Goal: Task Accomplishment & Management: Manage account settings

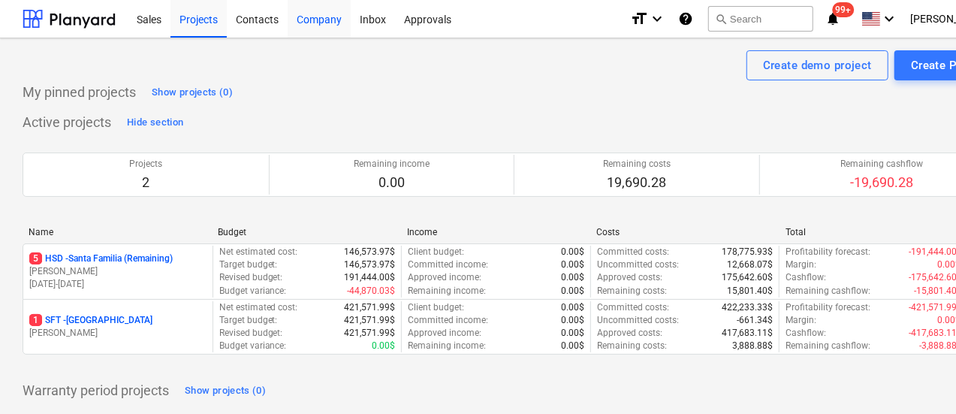
click at [323, 19] on div "Company" at bounding box center [319, 18] width 63 height 38
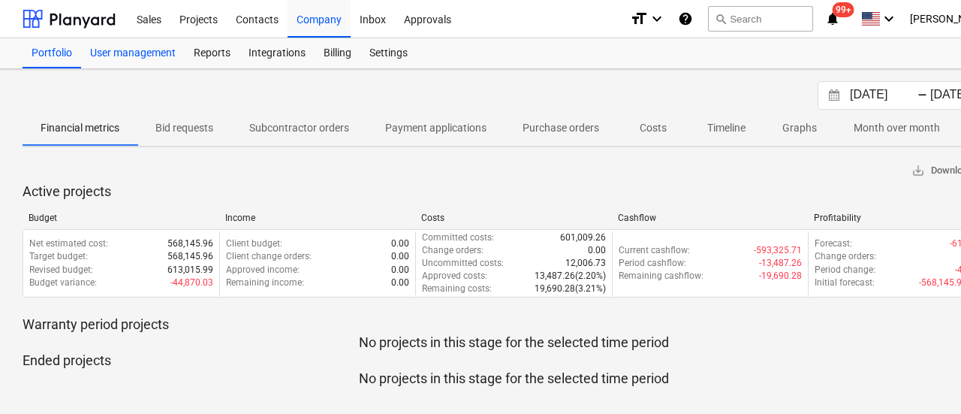
click at [153, 59] on div "User management" at bounding box center [133, 53] width 104 height 30
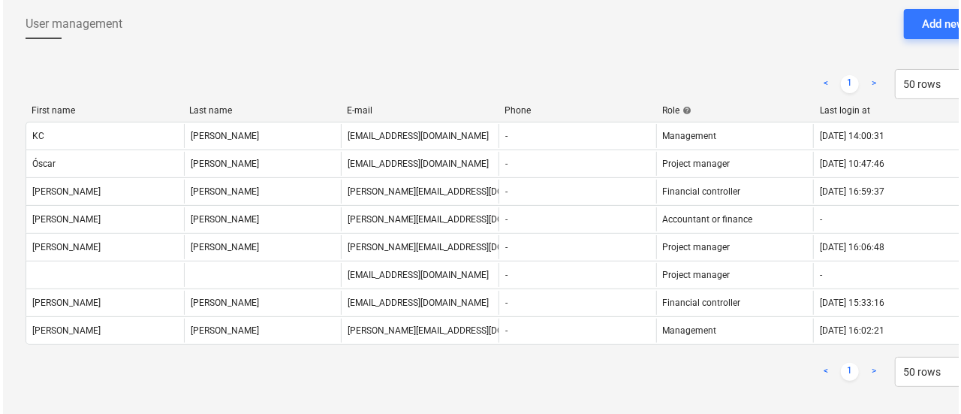
scroll to position [74, 0]
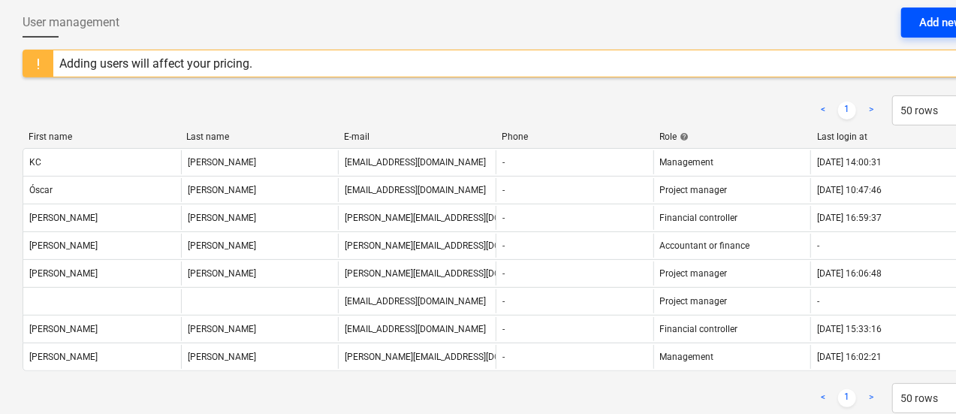
click at [921, 22] on div "Add new user" at bounding box center [953, 23] width 68 height 20
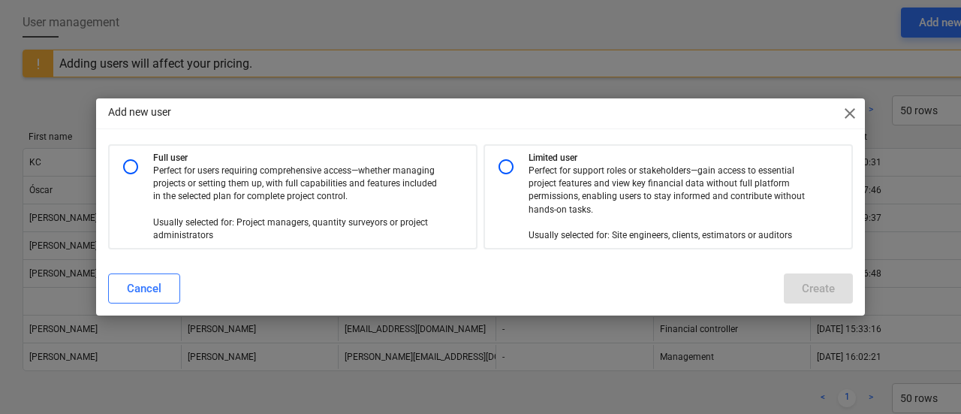
click at [511, 166] on input "radio" at bounding box center [506, 167] width 30 height 30
radio input "true"
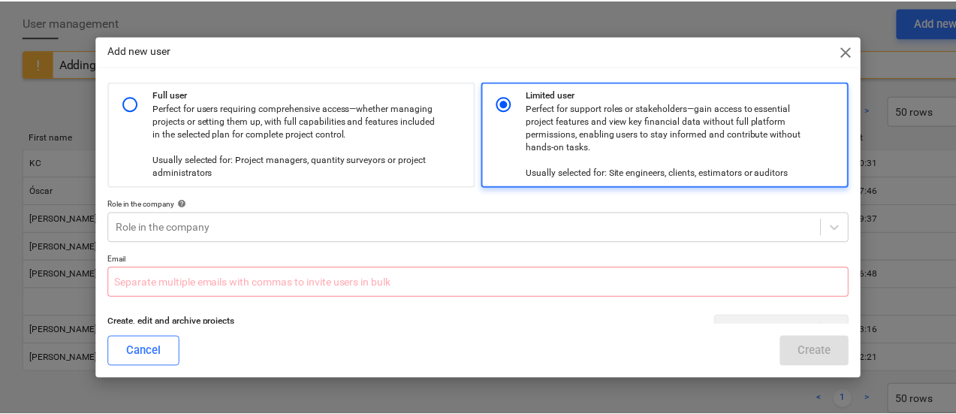
scroll to position [305, 0]
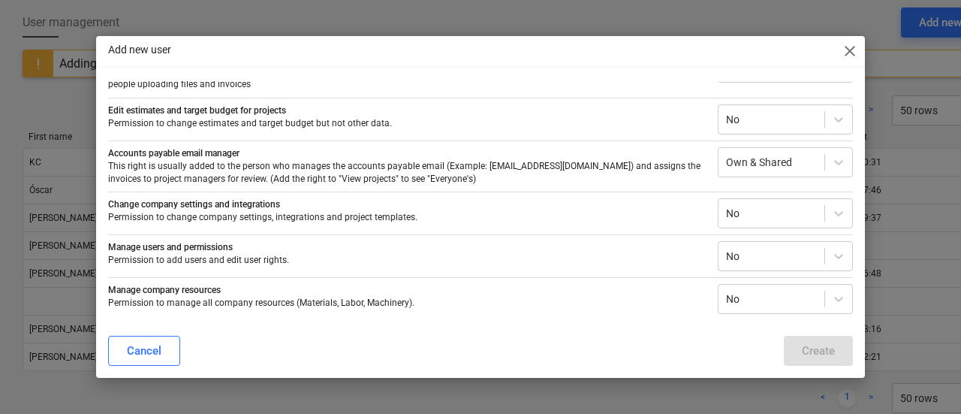
click at [793, 98] on div "Edit estimates and target budget for projects Permission to change estimates an…" at bounding box center [480, 116] width 745 height 37
click at [757, 101] on div "Edit estimates and target budget for projects Permission to change estimates an…" at bounding box center [480, 116] width 745 height 37
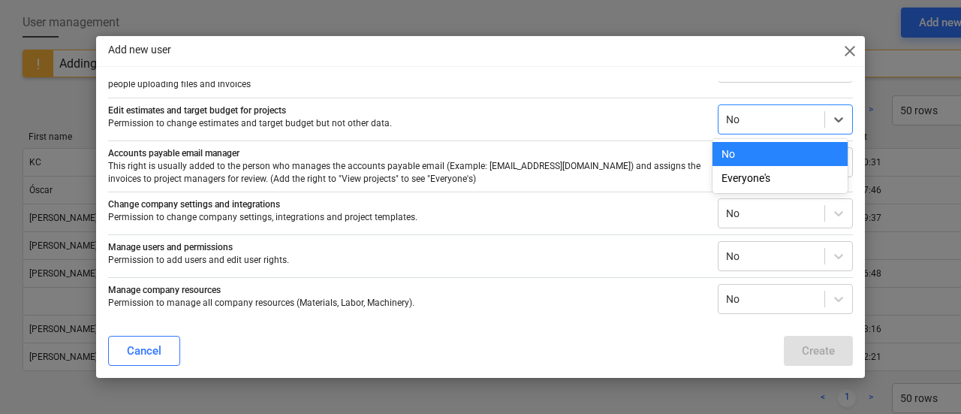
click at [757, 112] on div at bounding box center [771, 119] width 91 height 15
click at [755, 174] on div "Everyone's" at bounding box center [780, 178] width 135 height 24
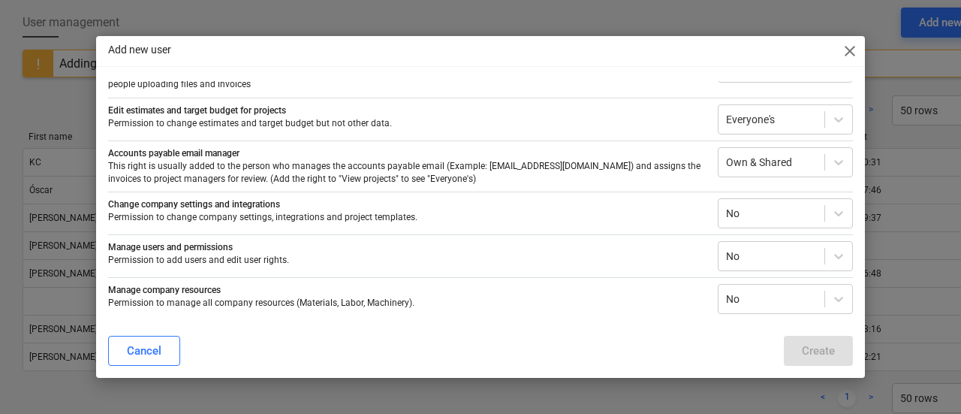
click at [599, 378] on div "Add new user close Full user Perfect for users requiring comprehensive access—w…" at bounding box center [480, 207] width 961 height 414
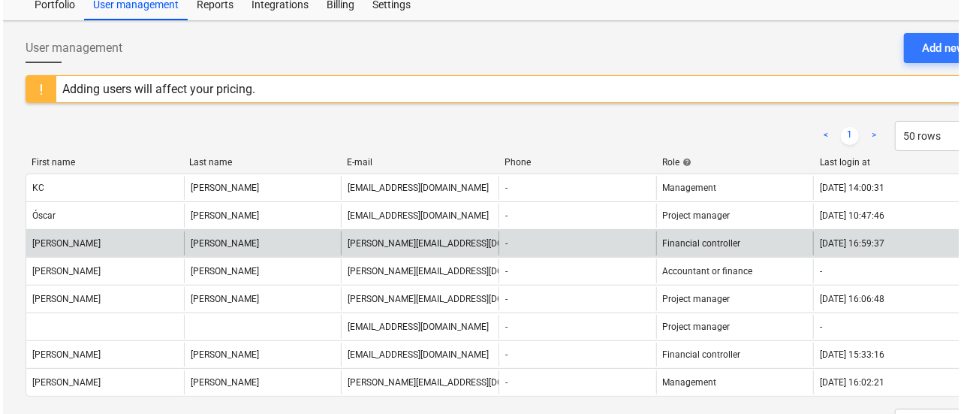
scroll to position [47, 0]
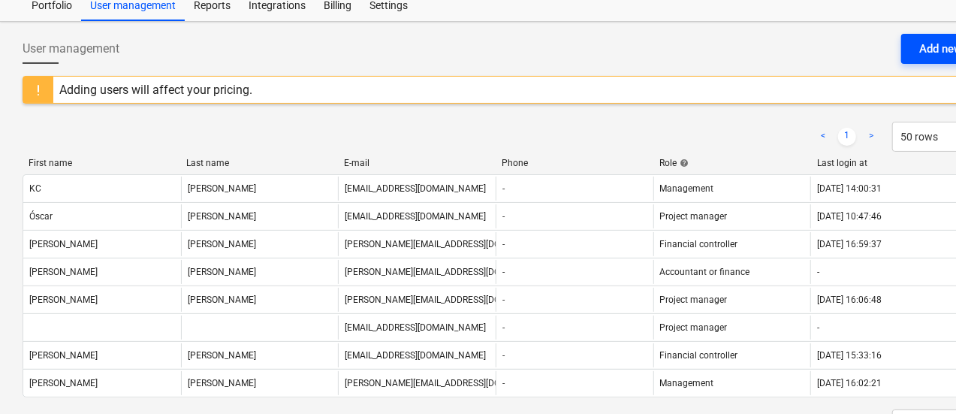
click at [916, 54] on button "Add new user" at bounding box center [953, 49] width 104 height 30
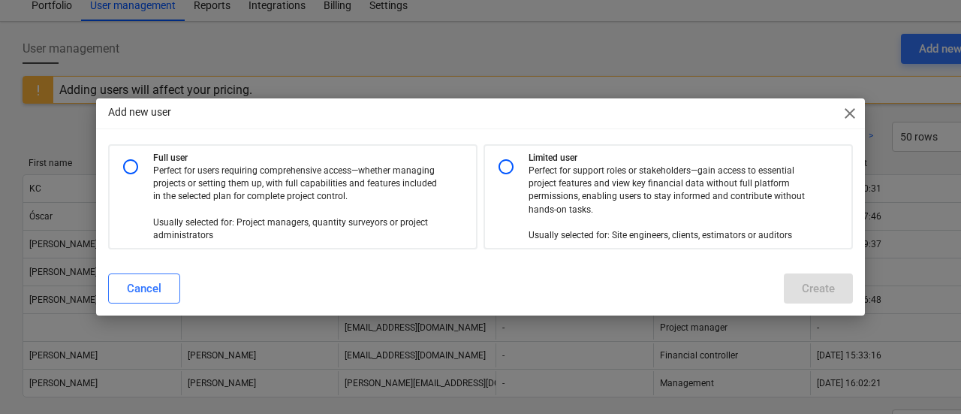
click at [506, 175] on input "radio" at bounding box center [506, 167] width 30 height 30
radio input "true"
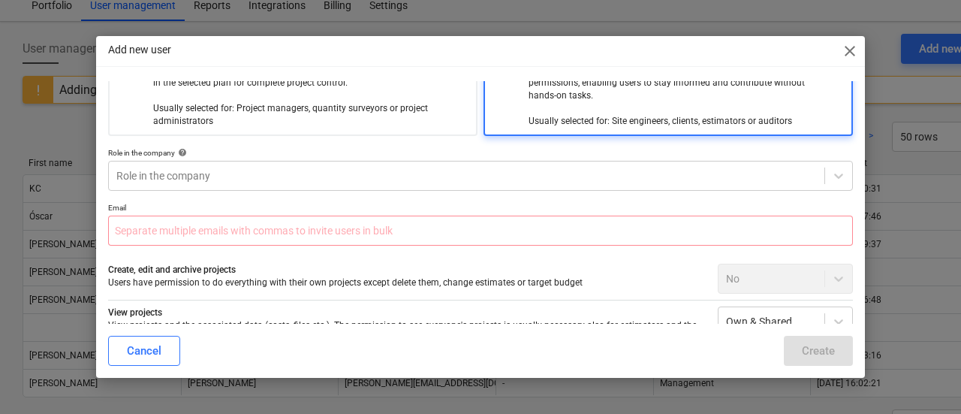
scroll to position [45, 0]
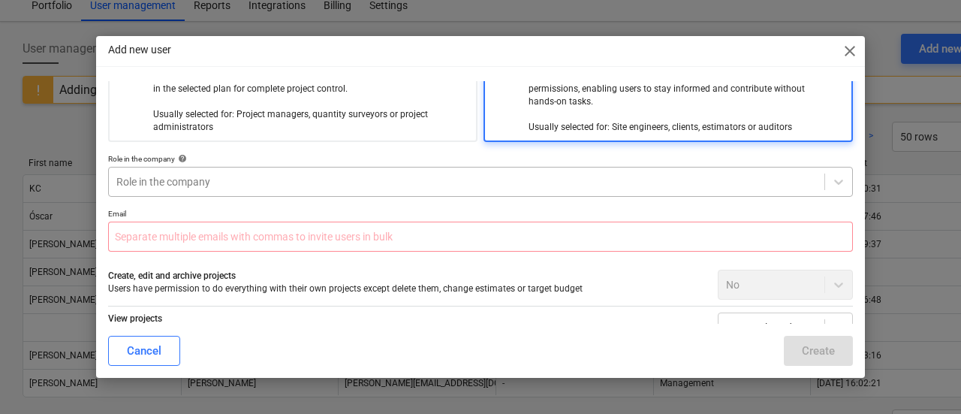
click at [314, 188] on div at bounding box center [466, 181] width 701 height 15
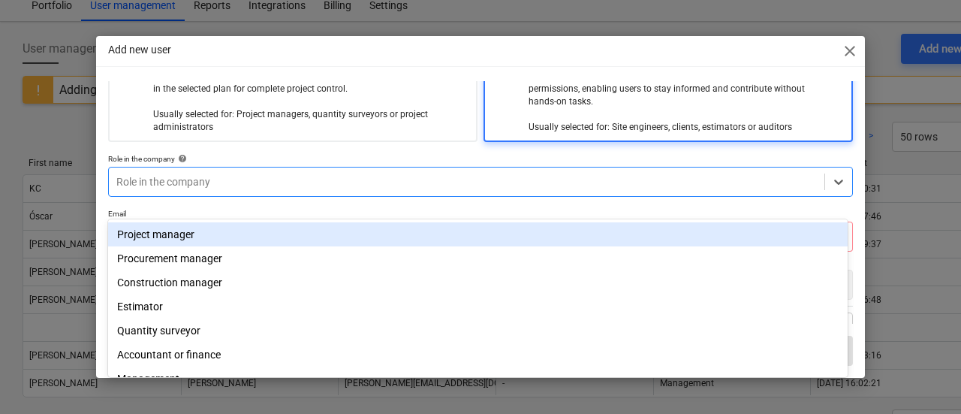
scroll to position [68, 0]
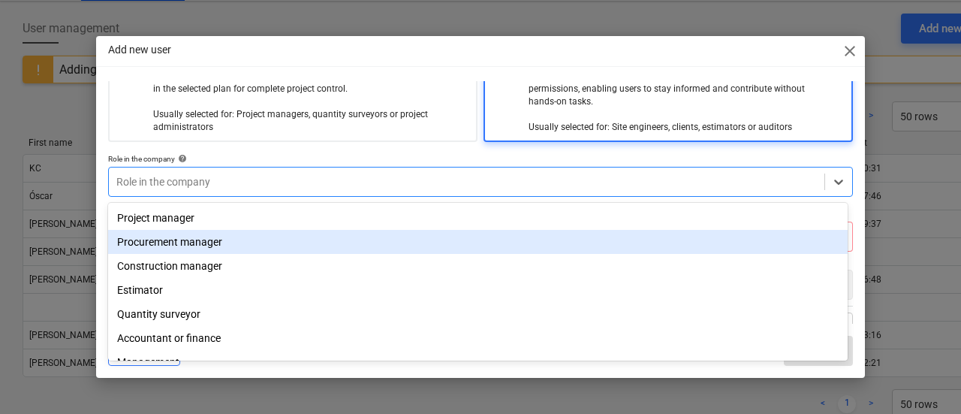
click at [258, 233] on div "Procurement manager" at bounding box center [478, 242] width 740 height 24
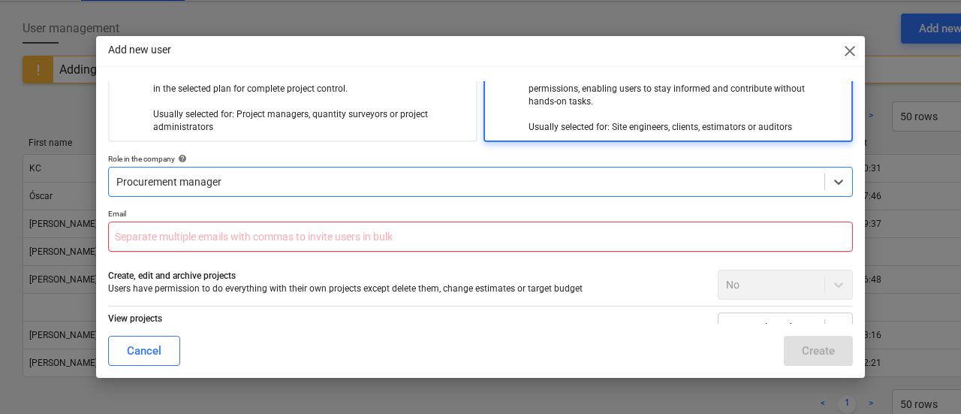
click at [228, 234] on input "text" at bounding box center [480, 237] width 745 height 30
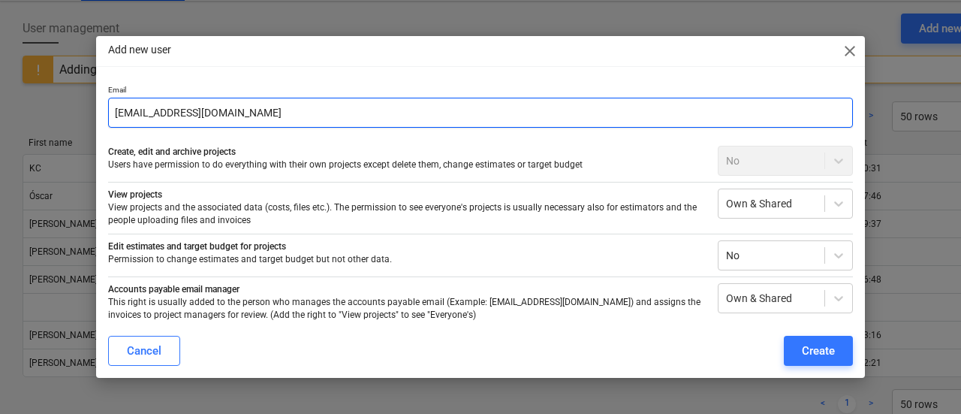
scroll to position [176, 0]
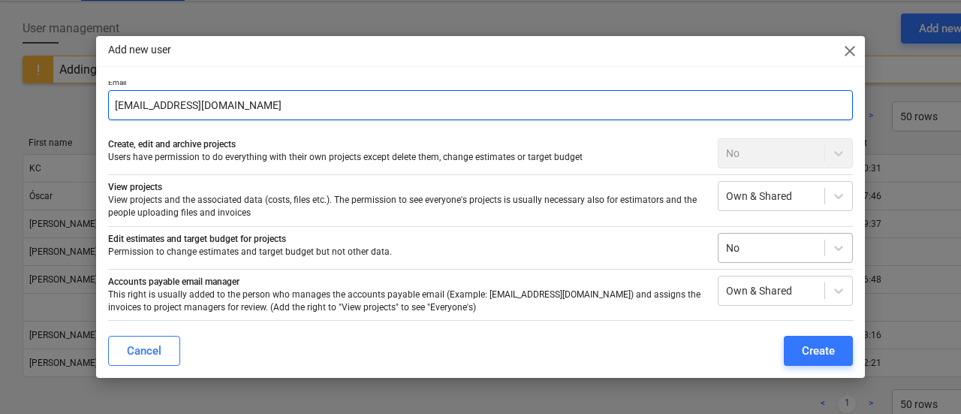
type input "[EMAIL_ADDRESS][DOMAIN_NAME]"
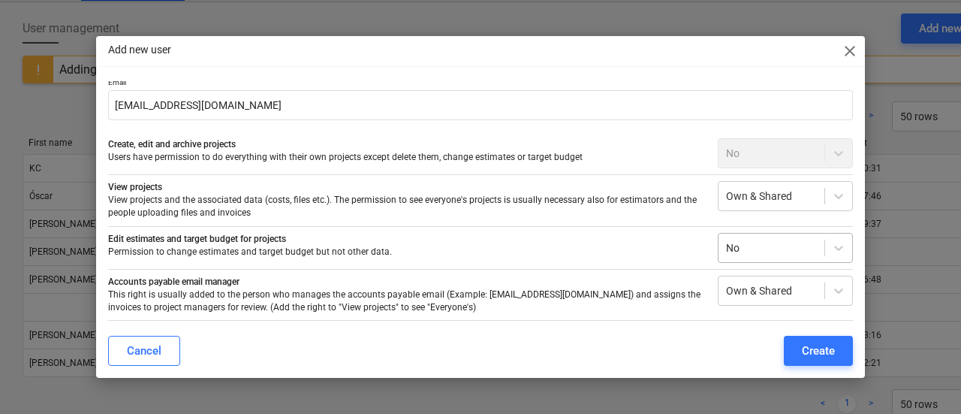
click at [758, 252] on div at bounding box center [771, 247] width 91 height 15
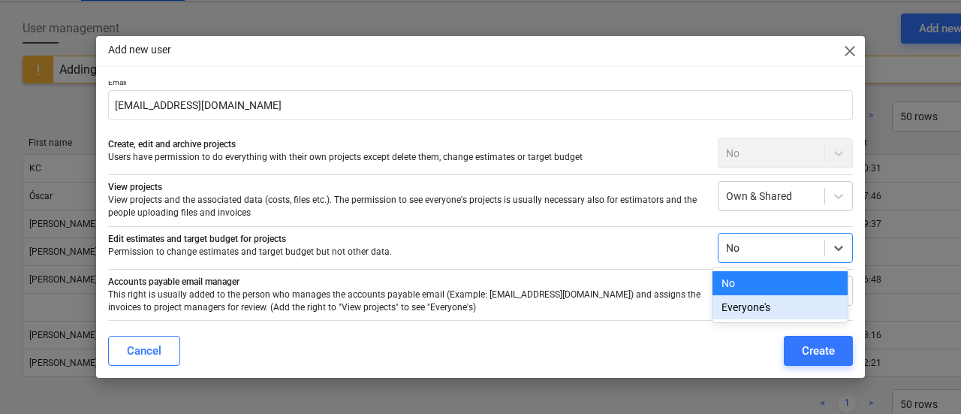
click at [754, 310] on div "Everyone's" at bounding box center [780, 307] width 135 height 24
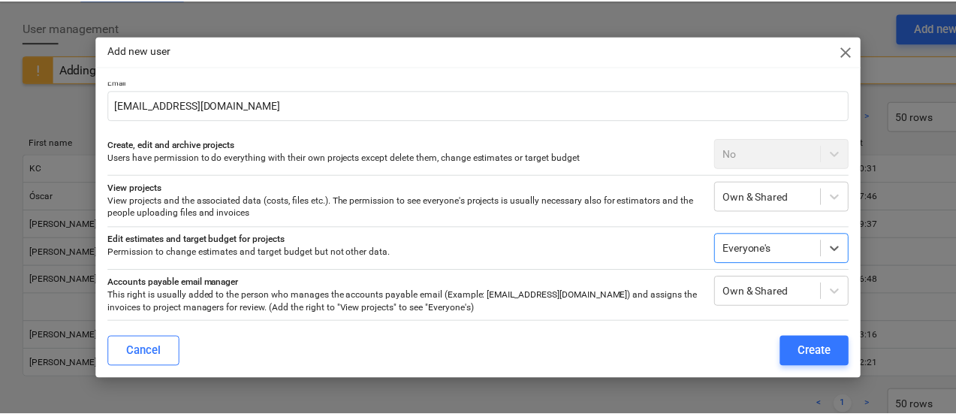
scroll to position [305, 0]
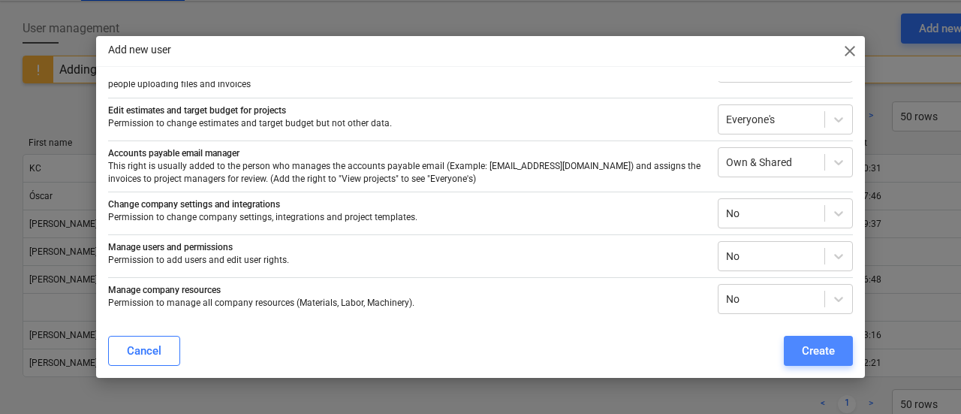
click at [807, 354] on div "Create" at bounding box center [818, 351] width 33 height 20
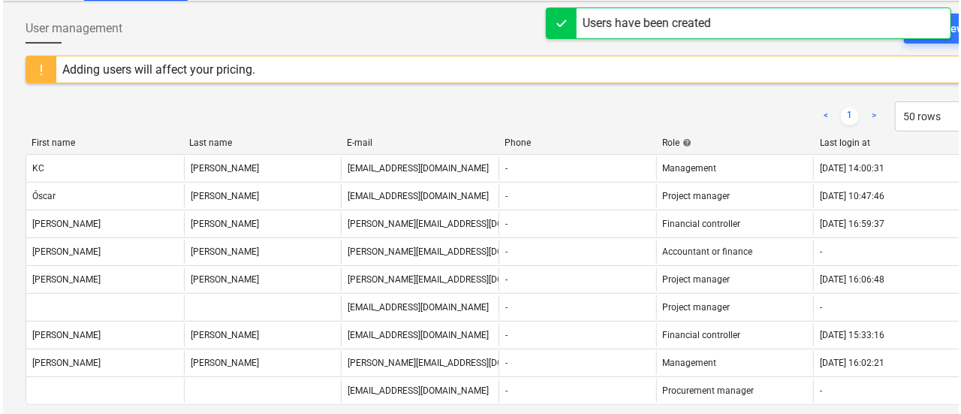
scroll to position [0, 0]
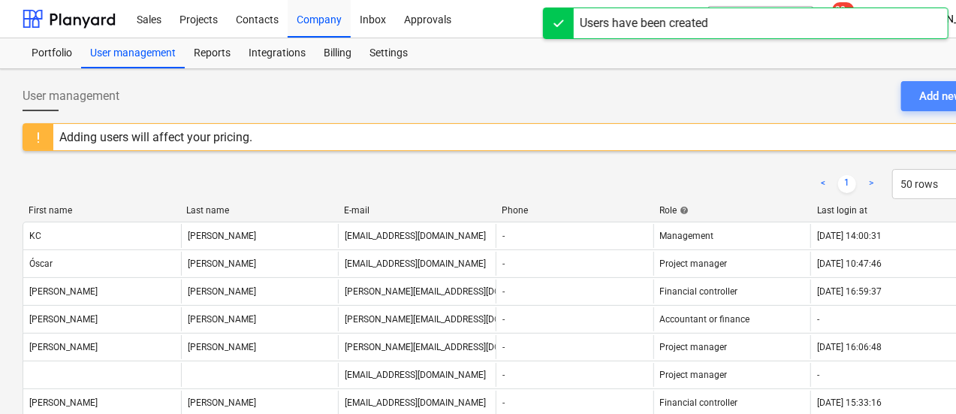
click at [913, 95] on button "Add new user" at bounding box center [953, 96] width 104 height 30
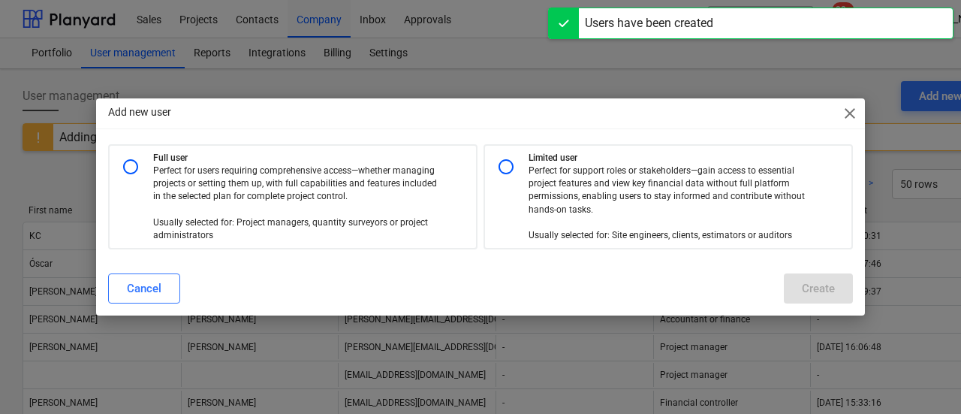
click at [513, 161] on input "radio" at bounding box center [506, 167] width 30 height 30
radio input "true"
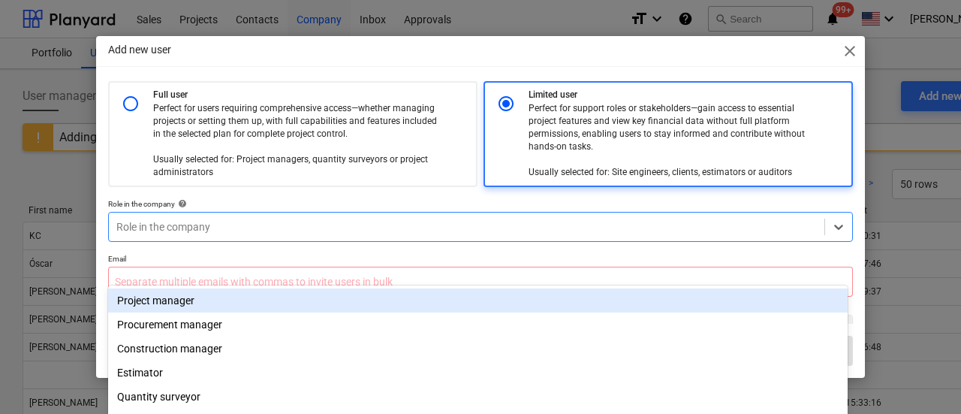
click at [188, 228] on div at bounding box center [466, 226] width 701 height 15
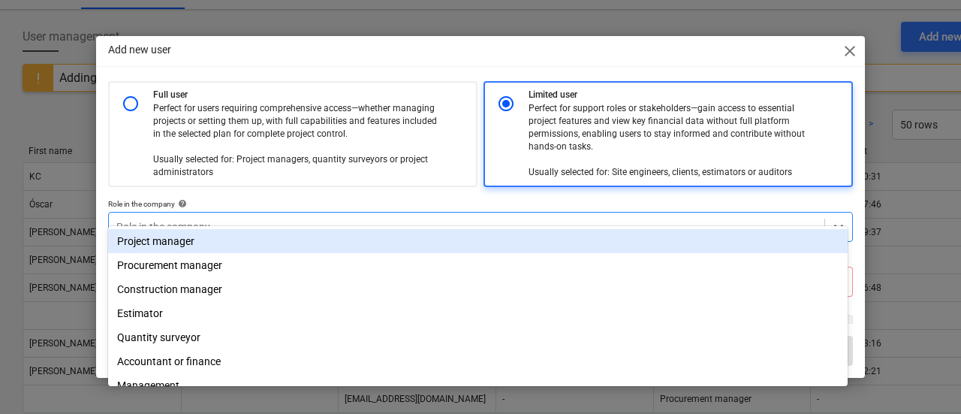
scroll to position [65, 0]
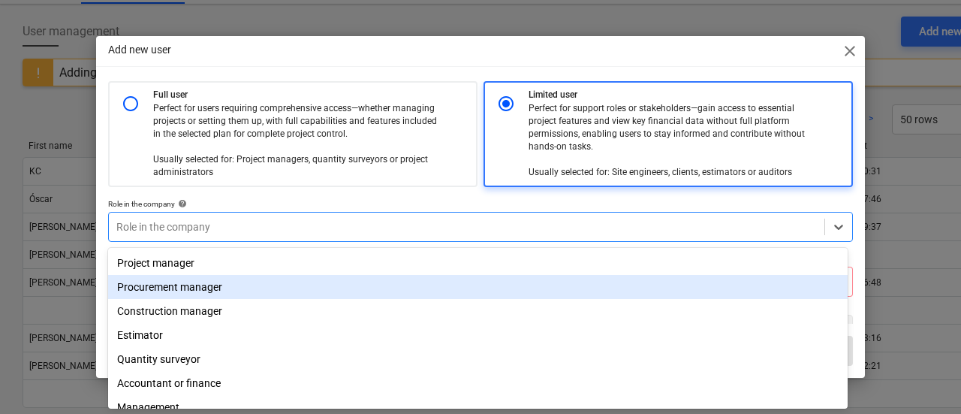
click at [194, 286] on div "Procurement manager" at bounding box center [478, 287] width 740 height 24
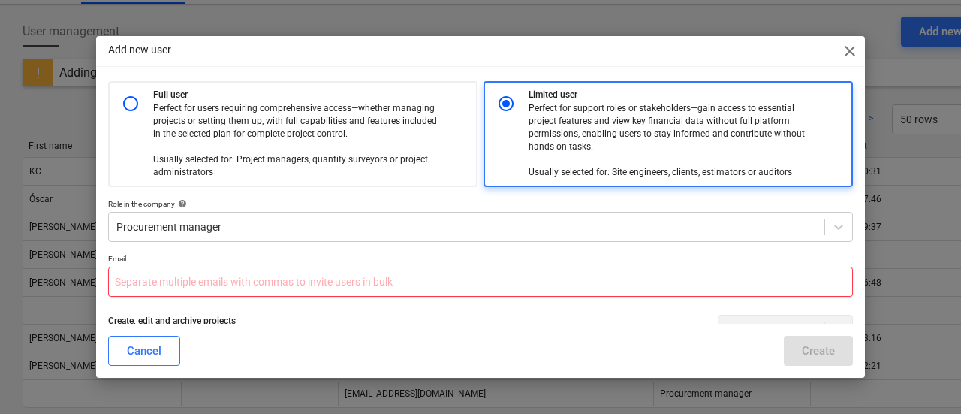
click at [193, 286] on input "text" at bounding box center [480, 282] width 745 height 30
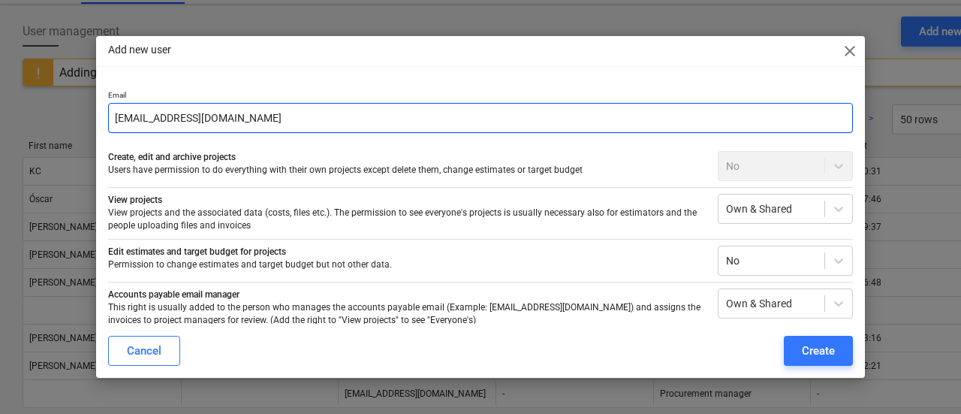
scroll to position [181, 0]
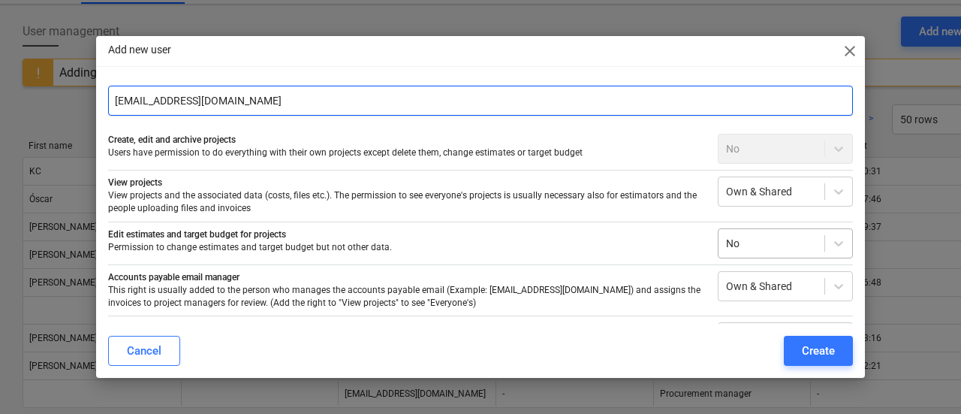
type input "[EMAIL_ADDRESS][DOMAIN_NAME]"
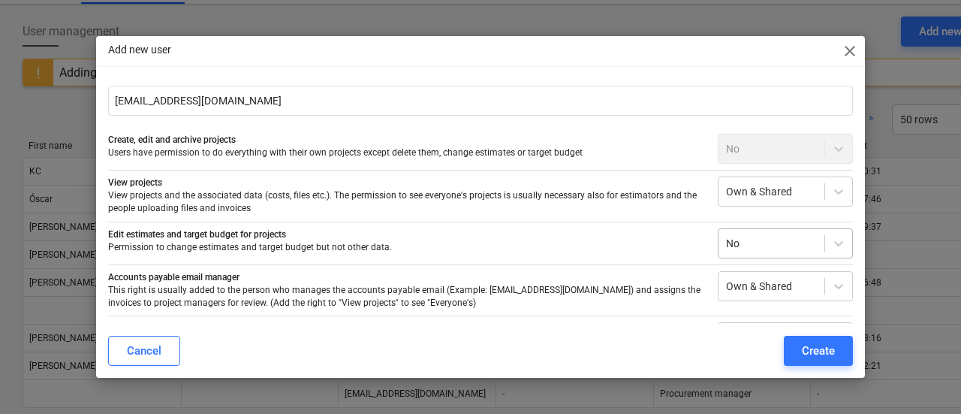
click at [815, 241] on div "No" at bounding box center [772, 243] width 106 height 21
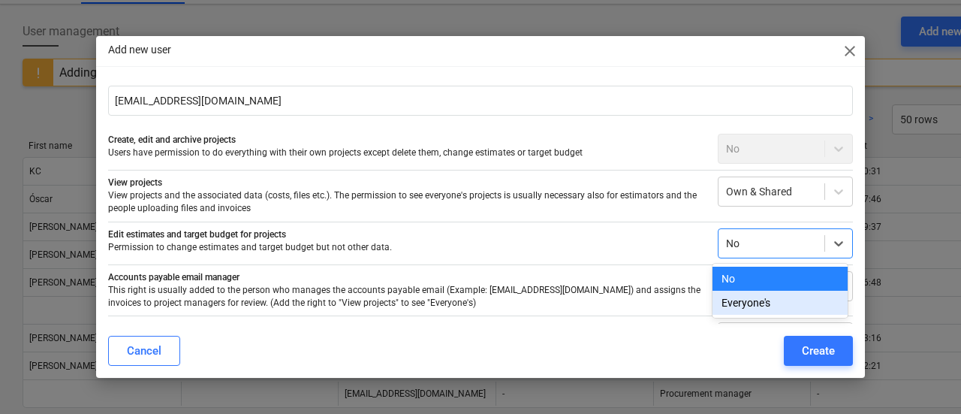
click at [760, 303] on div "Everyone's" at bounding box center [780, 303] width 135 height 24
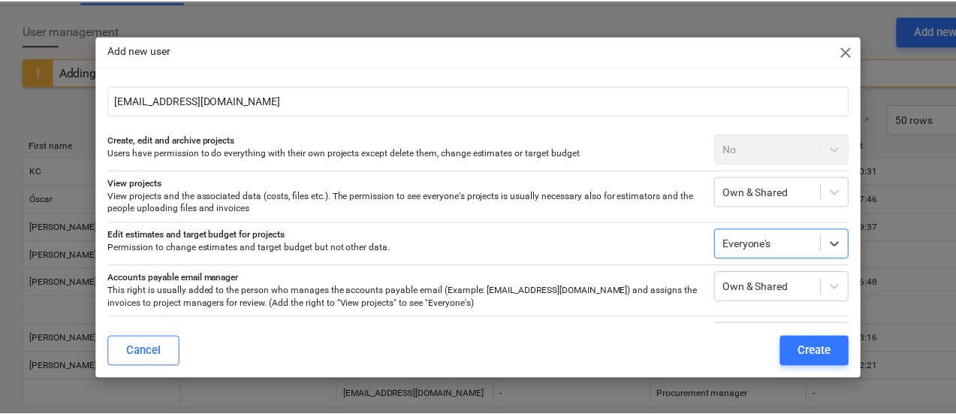
scroll to position [215, 0]
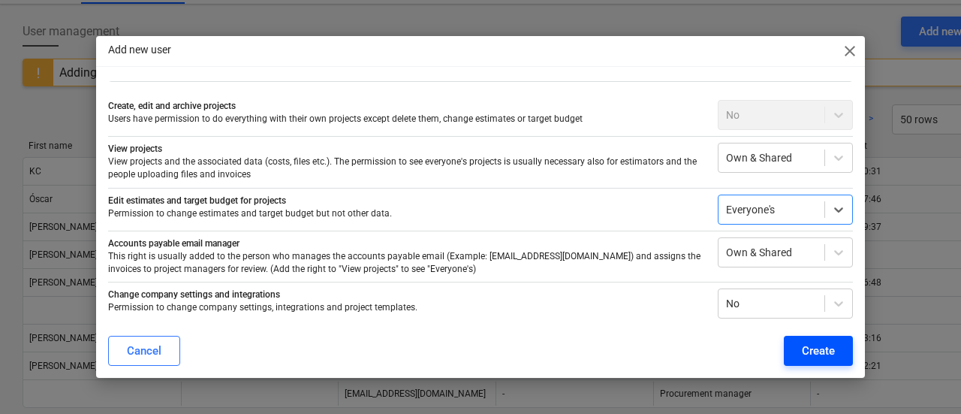
click at [804, 349] on div "Create" at bounding box center [818, 351] width 33 height 20
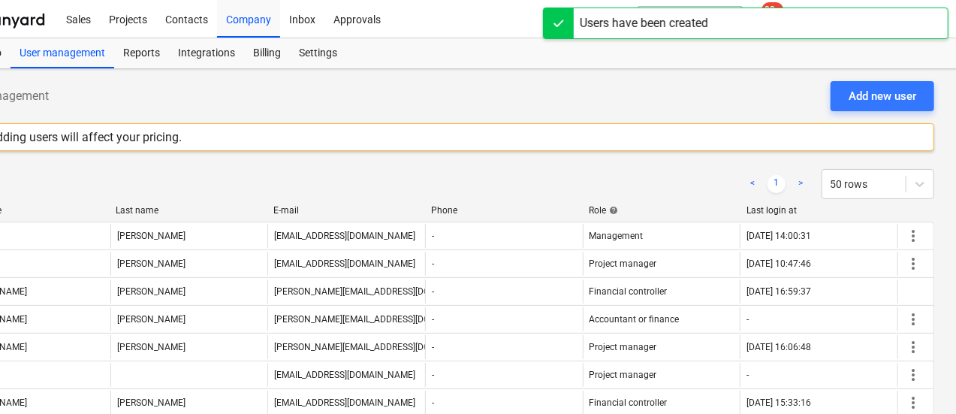
scroll to position [3, 71]
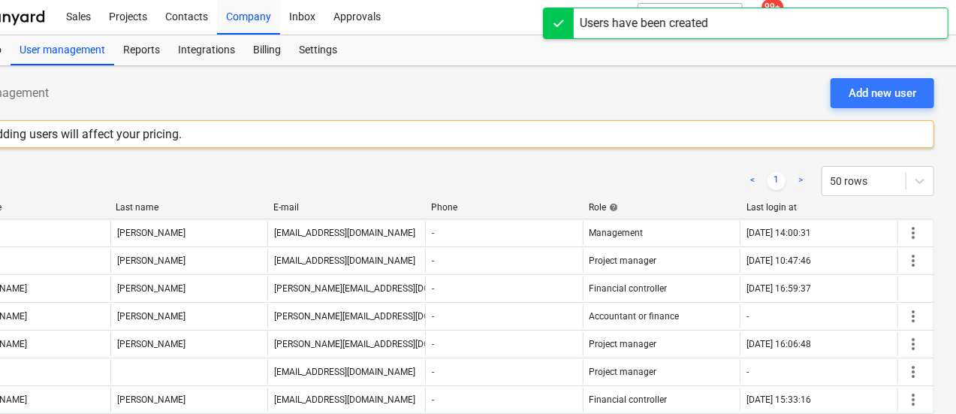
click at [609, 71] on div "User management Add new user Adding users will affect your pricing. < 1 > 50 ro…" at bounding box center [442, 317] width 1027 height 503
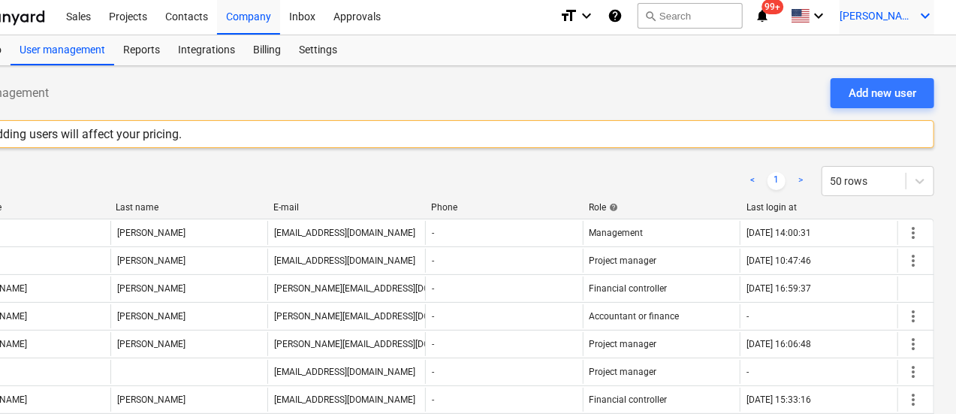
click at [889, 23] on div "[PERSON_NAME] keyboard_arrow_down" at bounding box center [887, 16] width 95 height 38
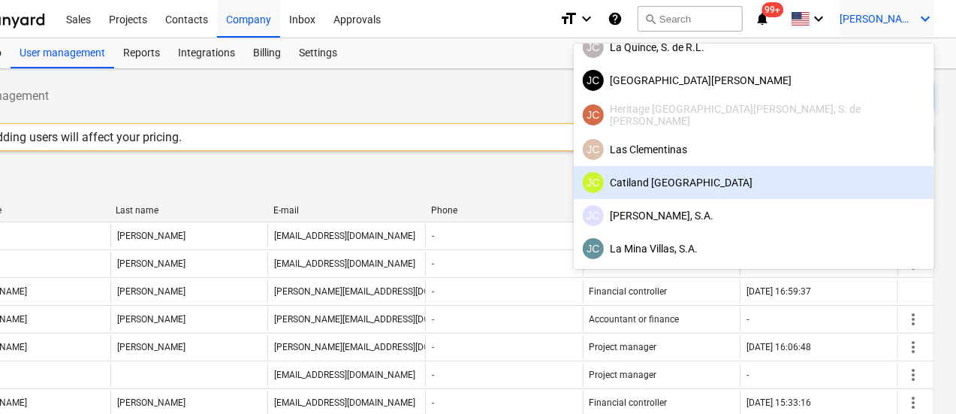
scroll to position [0, 0]
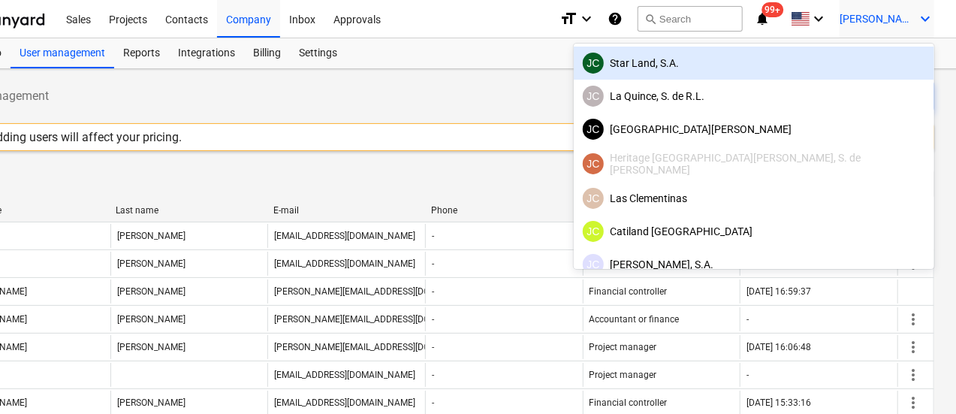
click at [807, 59] on div "JC Star Land, S.A." at bounding box center [754, 63] width 342 height 21
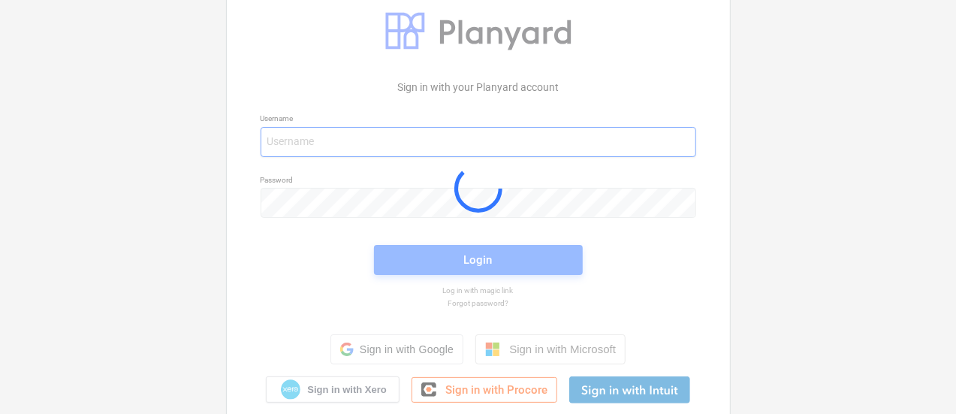
type input "[PERSON_NAME][EMAIL_ADDRESS][DOMAIN_NAME]"
